Goal: Task Accomplishment & Management: Manage account settings

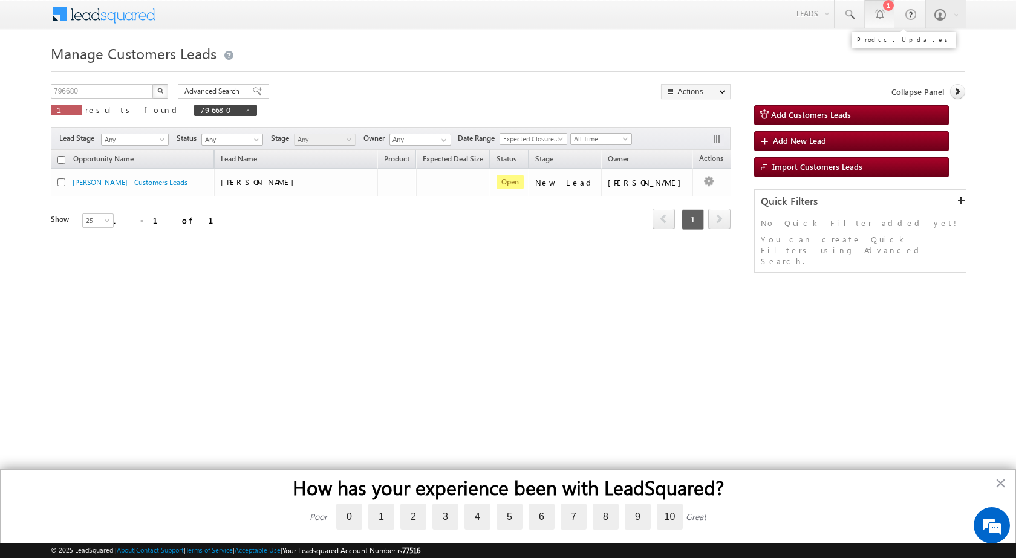
click at [875, 11] on div at bounding box center [879, 14] width 12 height 12
click at [164, 91] on button "button" at bounding box center [160, 91] width 16 height 15
drag, startPoint x: 99, startPoint y: 91, endPoint x: 0, endPoint y: 72, distance: 100.3
click at [0, 74] on body "Menu Shubham Khandare sitar a8@ks erve." at bounding box center [508, 171] width 1016 height 343
paste input "01707"
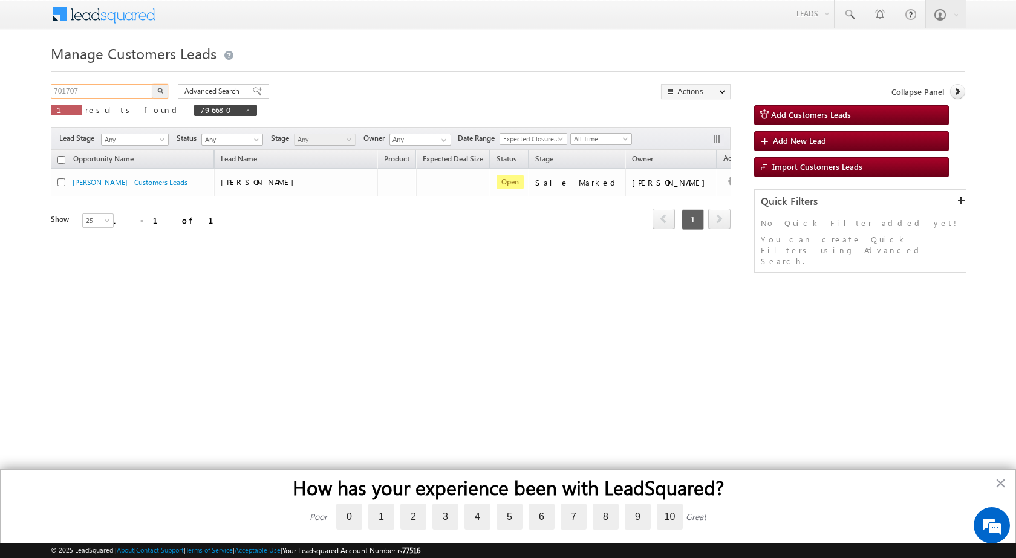
type input "701707"
click at [152, 84] on button "button" at bounding box center [160, 91] width 16 height 15
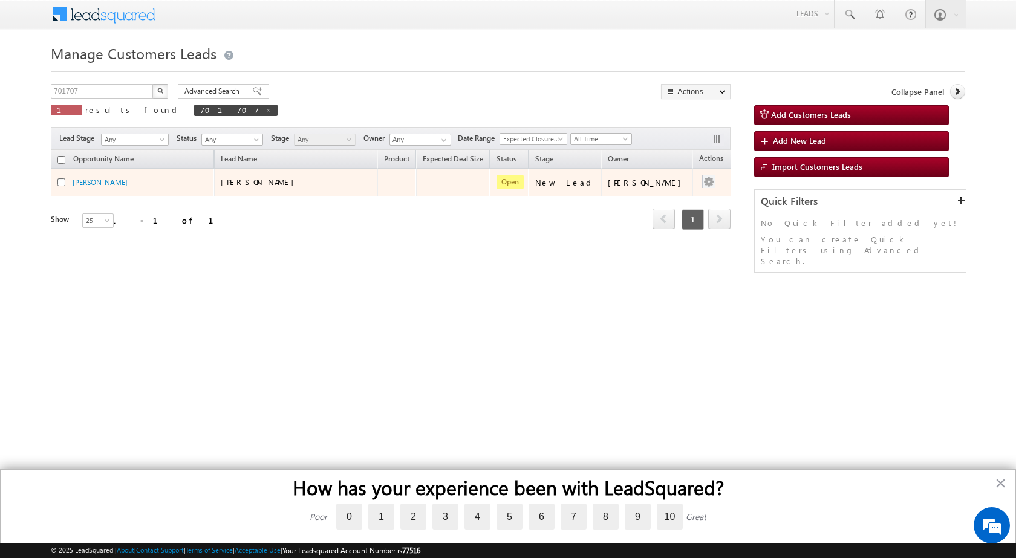
click at [699, 177] on div at bounding box center [708, 183] width 19 height 16
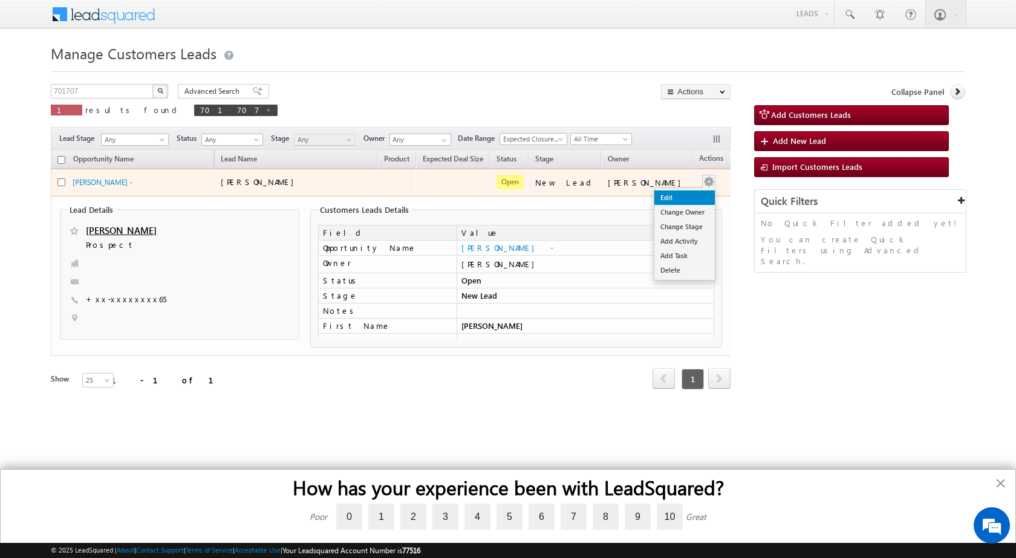
click at [672, 194] on link "Edit" at bounding box center [684, 198] width 60 height 15
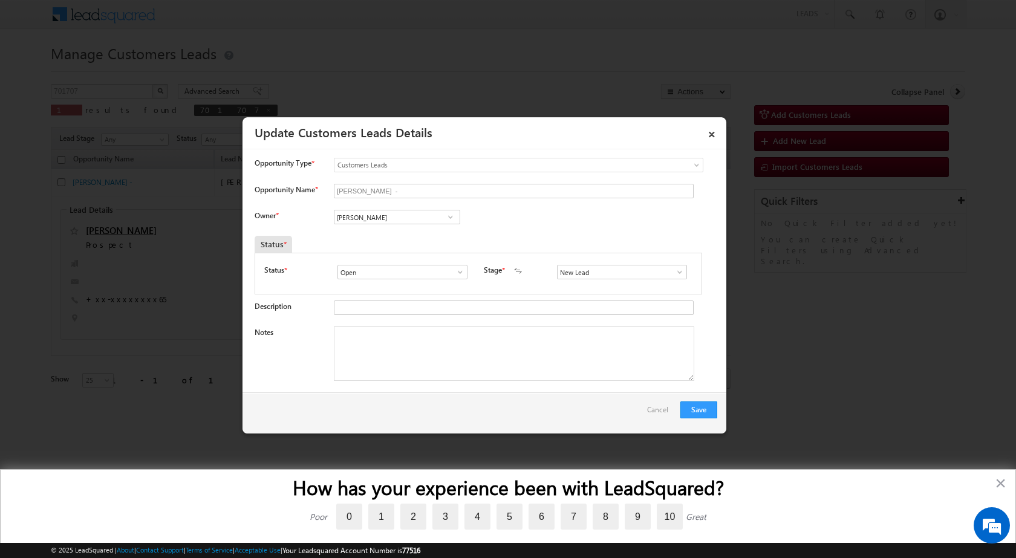
click at [674, 272] on span at bounding box center [680, 272] width 12 height 10
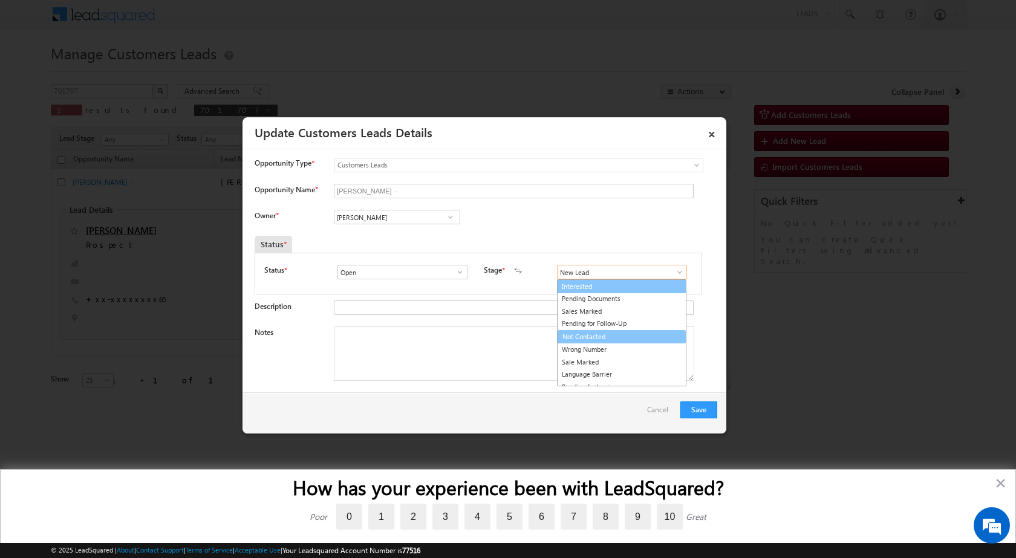
scroll to position [18, 0]
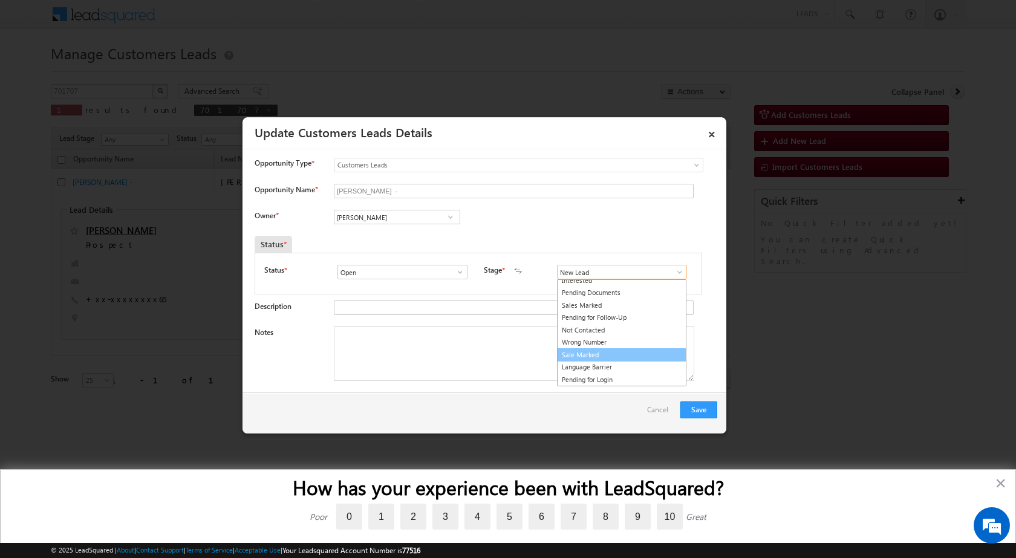
click at [591, 351] on link "Sale Marked" at bounding box center [621, 355] width 129 height 14
type input "Sale Marked"
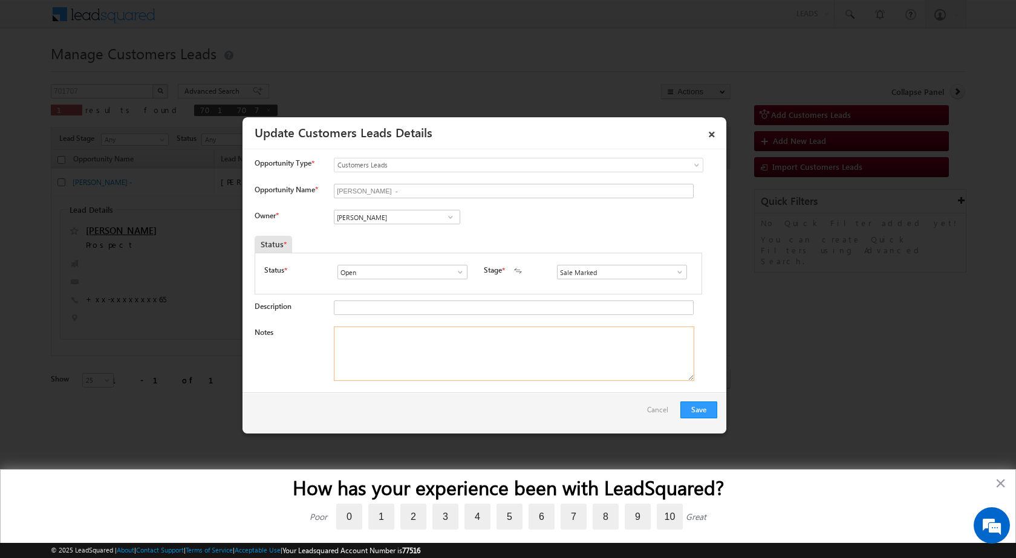
click at [370, 334] on textarea "Notes" at bounding box center [514, 354] width 360 height 54
paste textarea "701707 - VB_KnowMore - Raj Sagar - 6395129965 - Agra 282006 - CONSTRUCTION - LV…"
type textarea "701707 - VB_KnowMore - Raj Sagar - 6395129965 - Agra 282006 - CONSTRUCTION - LV…"
click at [453, 215] on span at bounding box center [451, 217] width 12 height 10
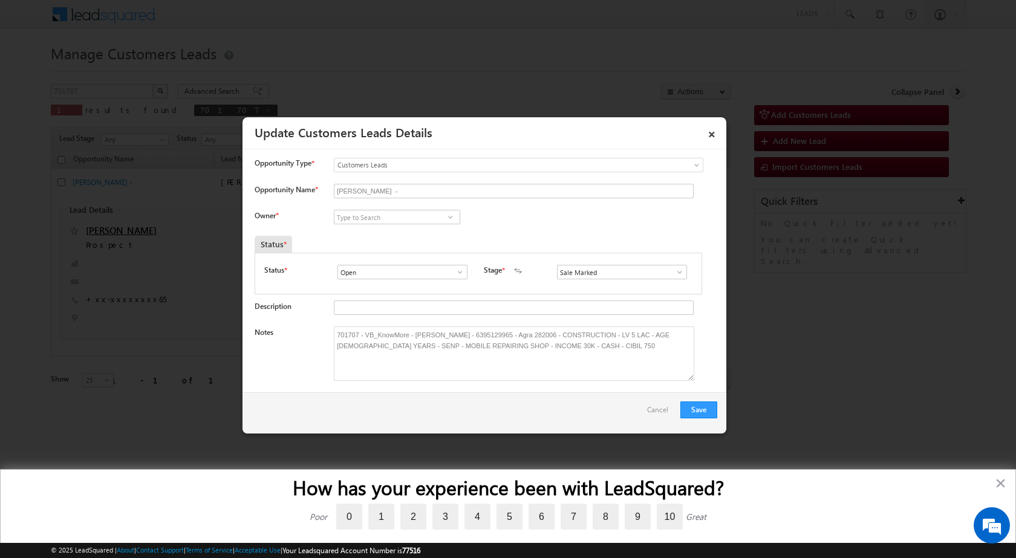
click at [619, 226] on div "Owner * Vikas Halwai Vikas Halwai Aakash Mewada Aashish Pawar Aashutosh Shrivas…" at bounding box center [486, 220] width 463 height 20
click at [393, 217] on input at bounding box center [397, 217] width 126 height 15
paste input "riya.walia2@sgrlimited.in"
click at [420, 244] on span "riya.walia@sgrlimited.in" at bounding box center [393, 240] width 109 height 9
type input "Riya Walia"
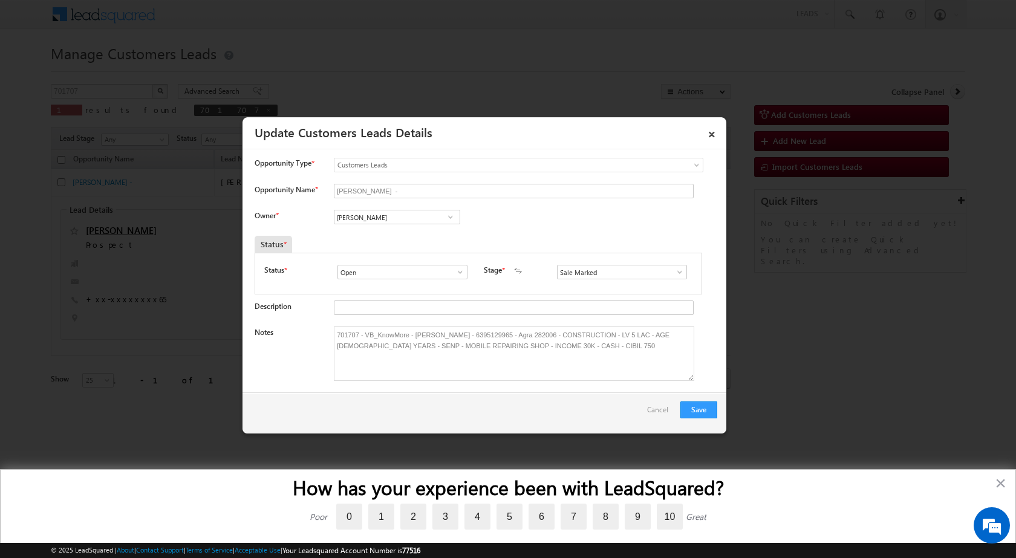
click at [543, 229] on div "Owner * Riya Walia Riya Walia 0de9411a-5e56-11f0-91df-068012126923 Riya Walia r…" at bounding box center [486, 220] width 463 height 20
click at [699, 407] on button "Save" at bounding box center [698, 410] width 37 height 17
